Goal: Information Seeking & Learning: Learn about a topic

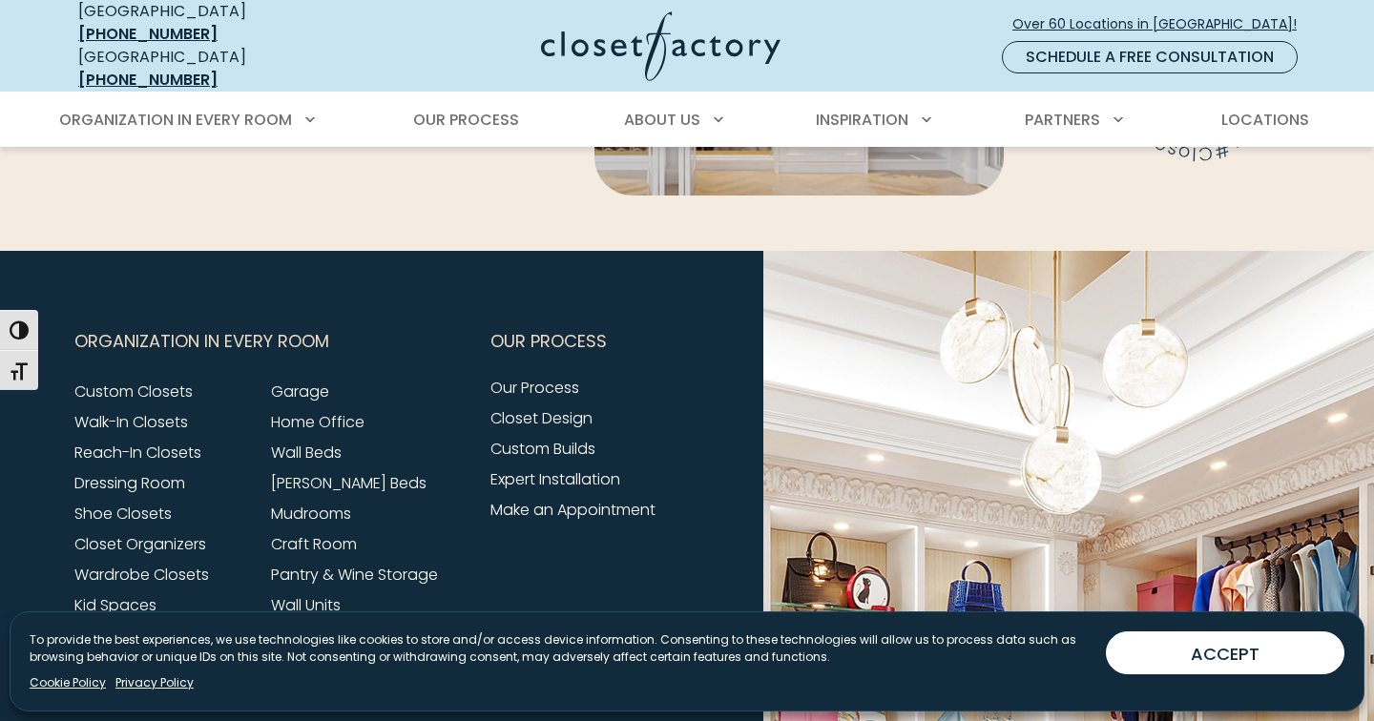
scroll to position [6170, 0]
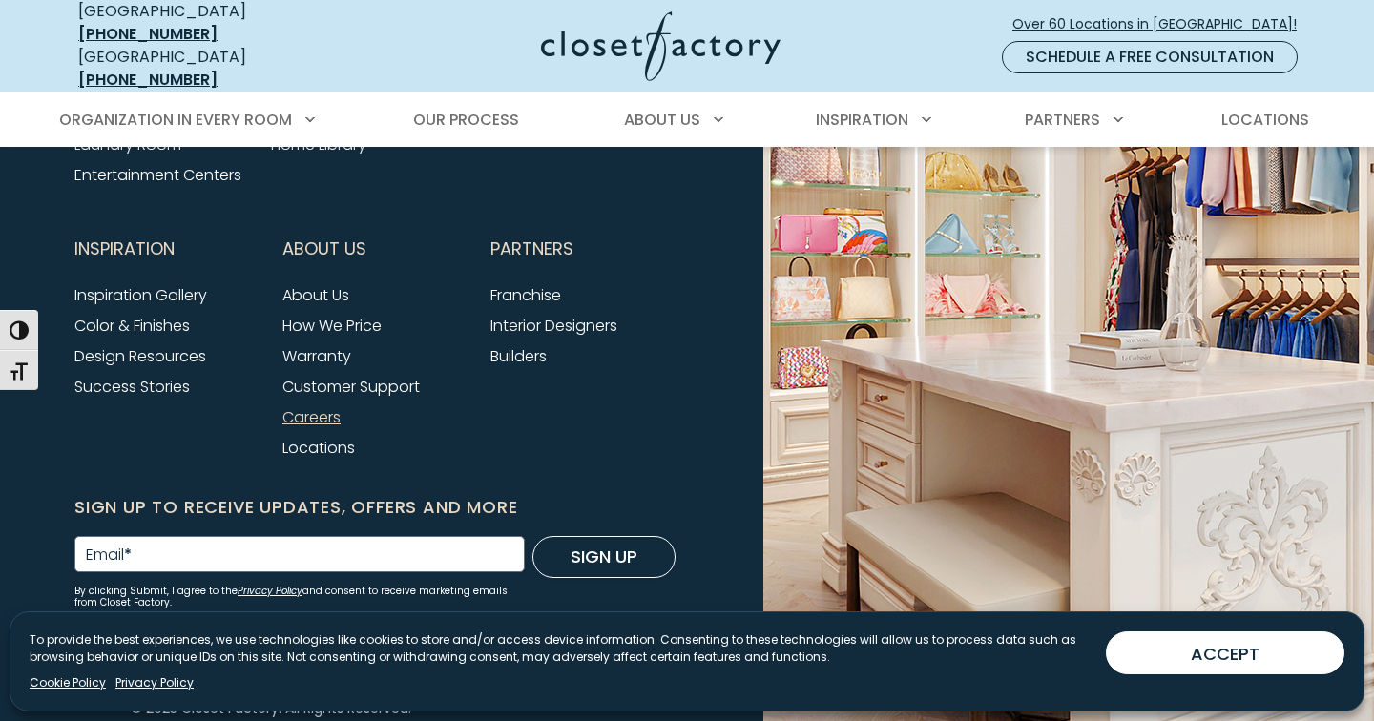
click at [315, 406] on link "Careers" at bounding box center [311, 417] width 58 height 22
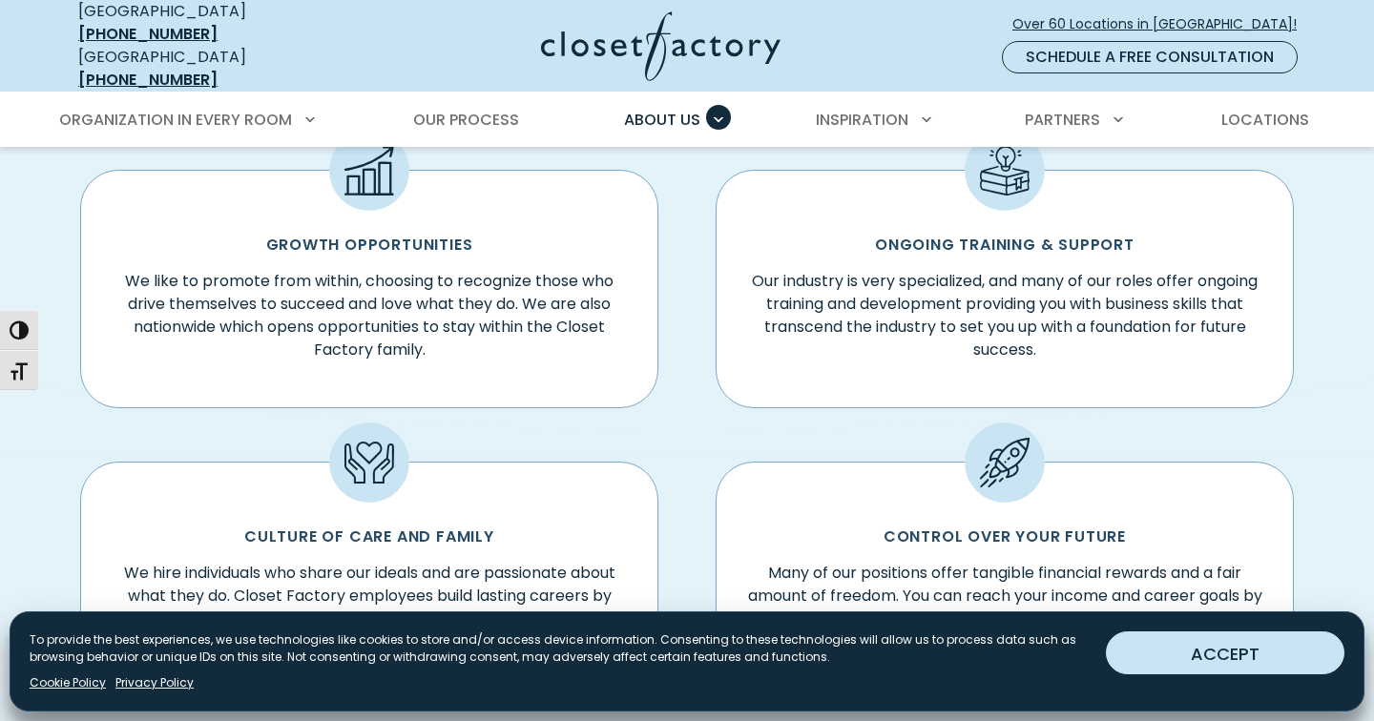
scroll to position [516, 0]
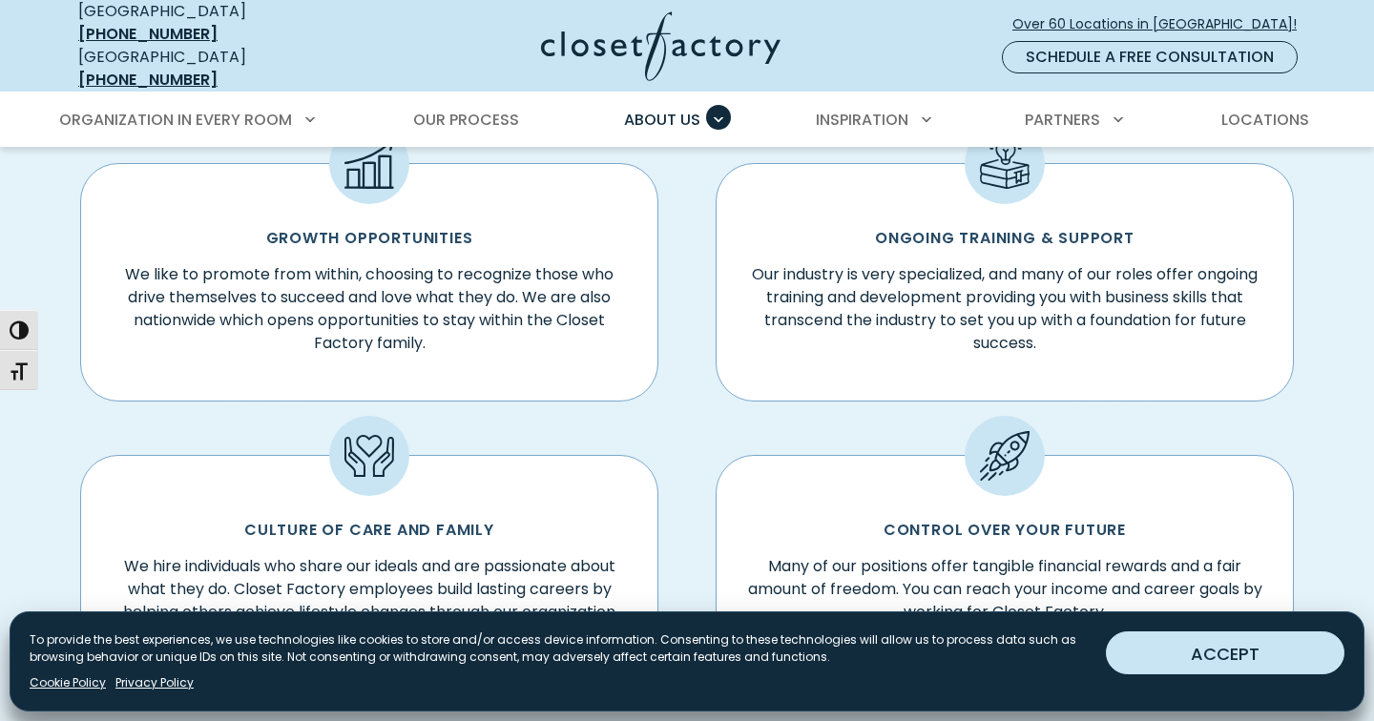
click at [1205, 653] on button "ACCEPT" at bounding box center [1225, 653] width 239 height 43
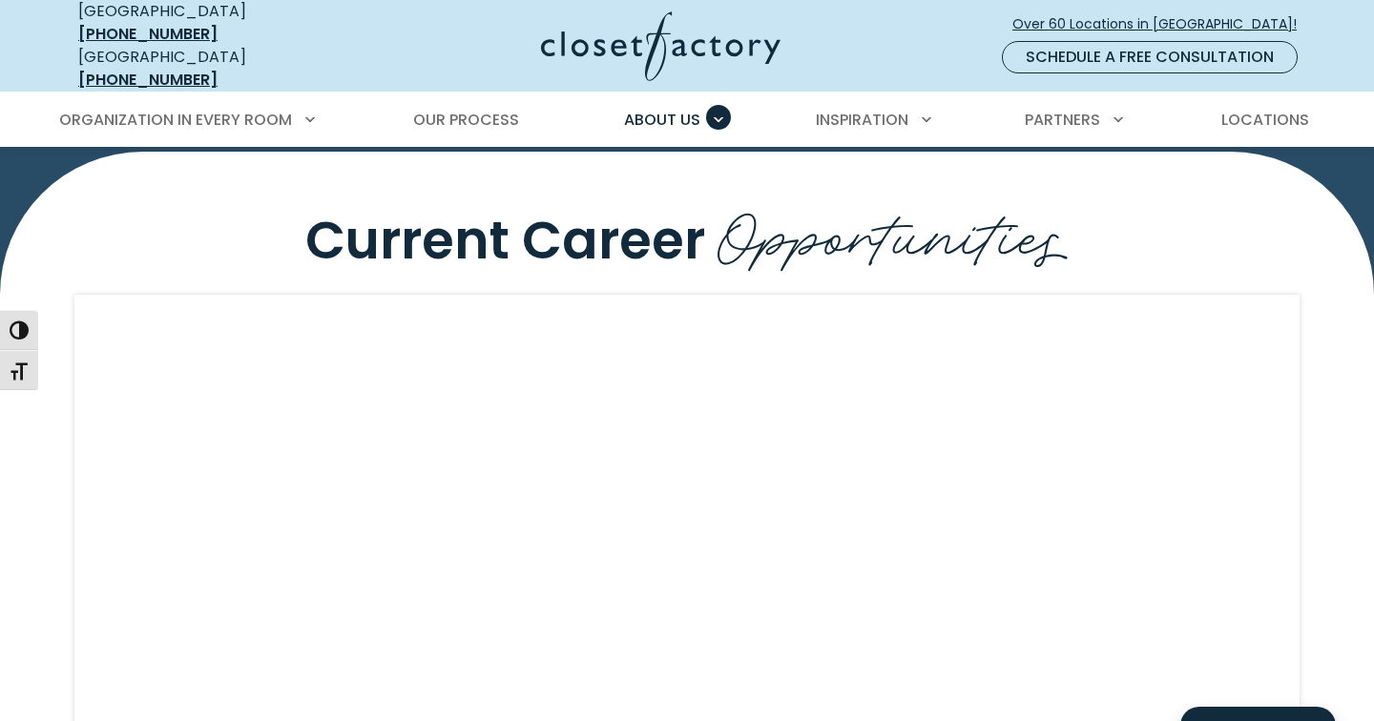
scroll to position [1657, 0]
